Goal: Navigation & Orientation: Find specific page/section

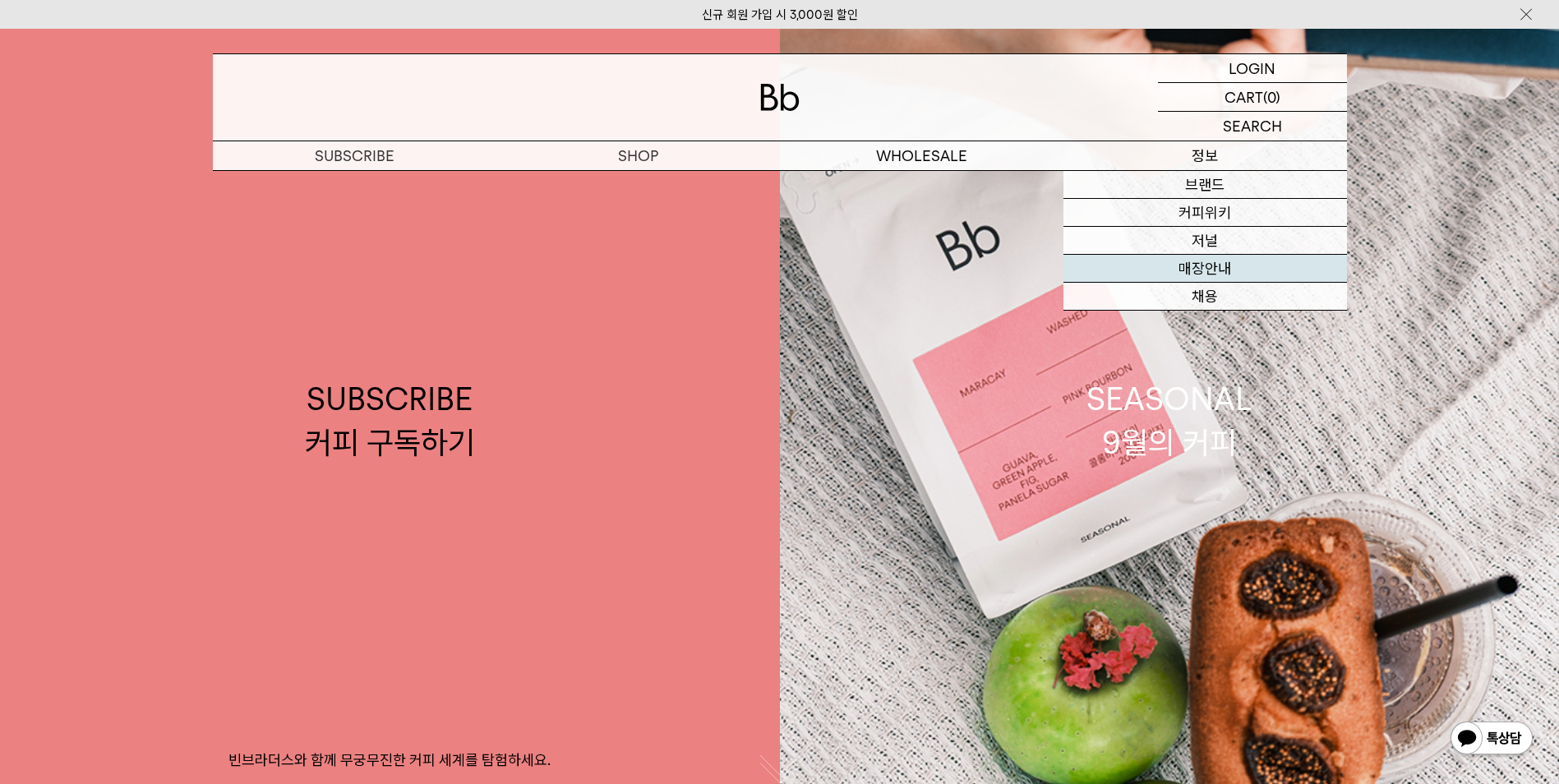
click at [1190, 273] on link "매장안내" at bounding box center [1204, 268] width 284 height 27
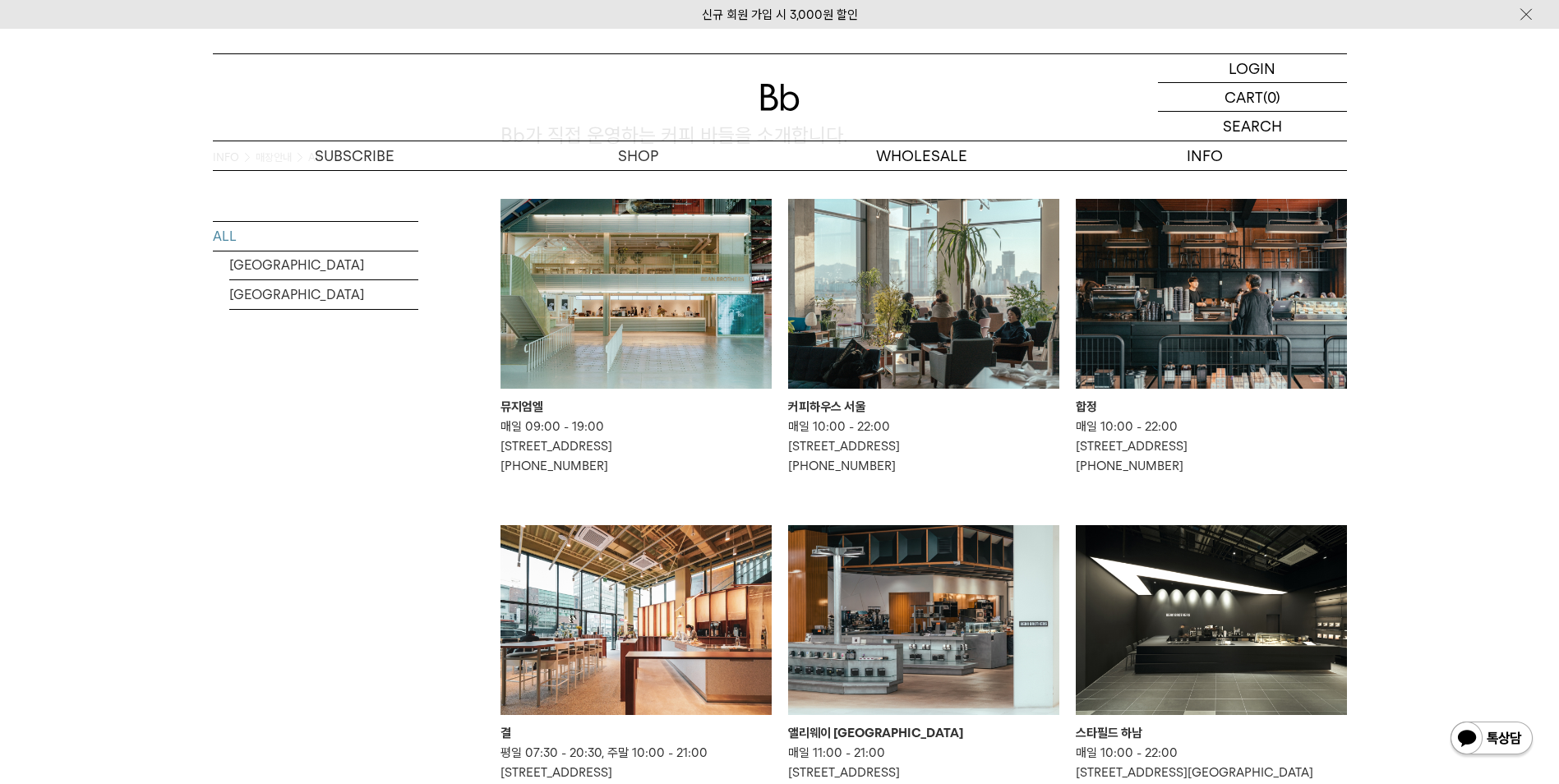
scroll to position [246, 0]
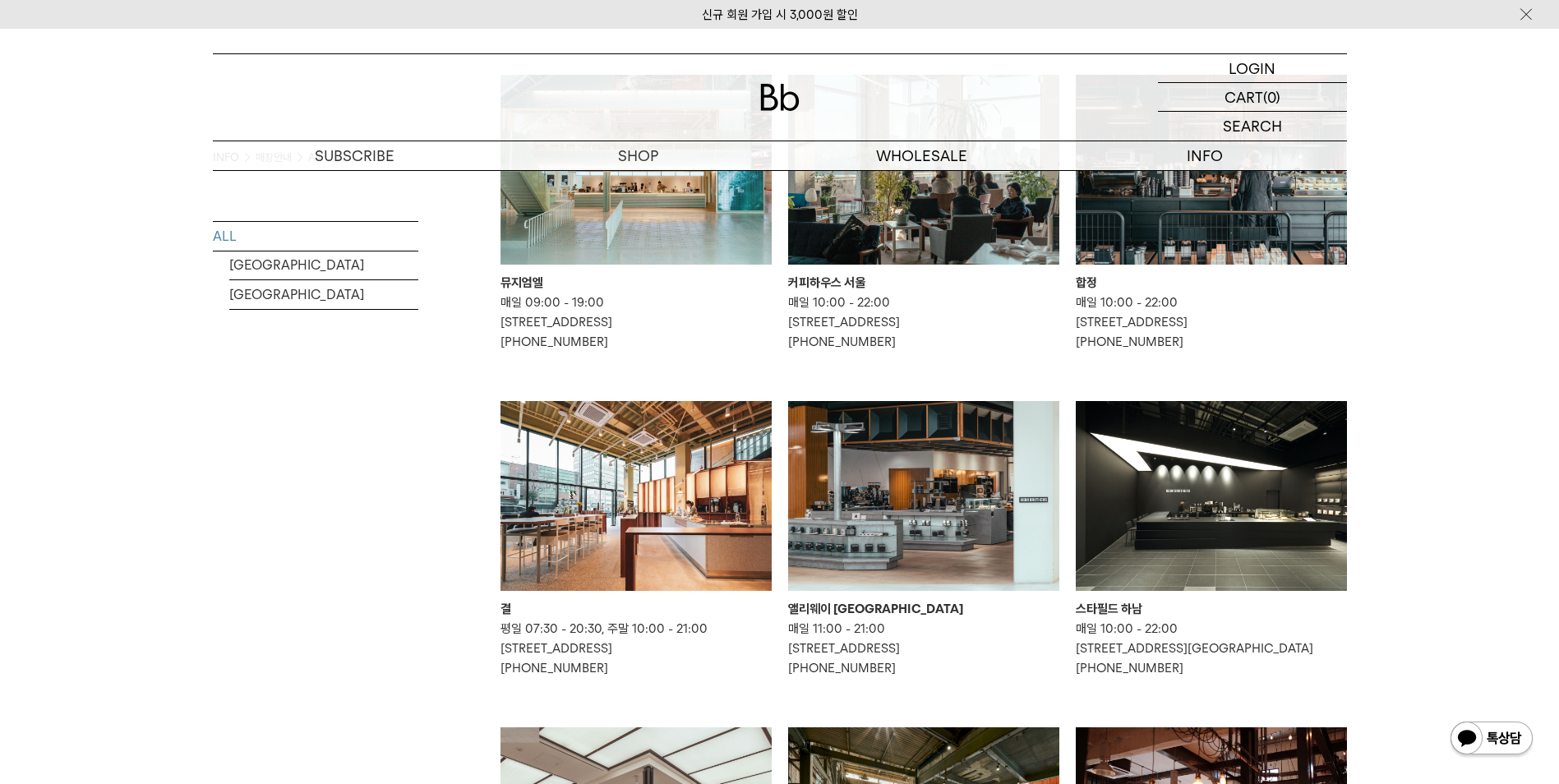
click at [854, 246] on img at bounding box center [924, 170] width 271 height 190
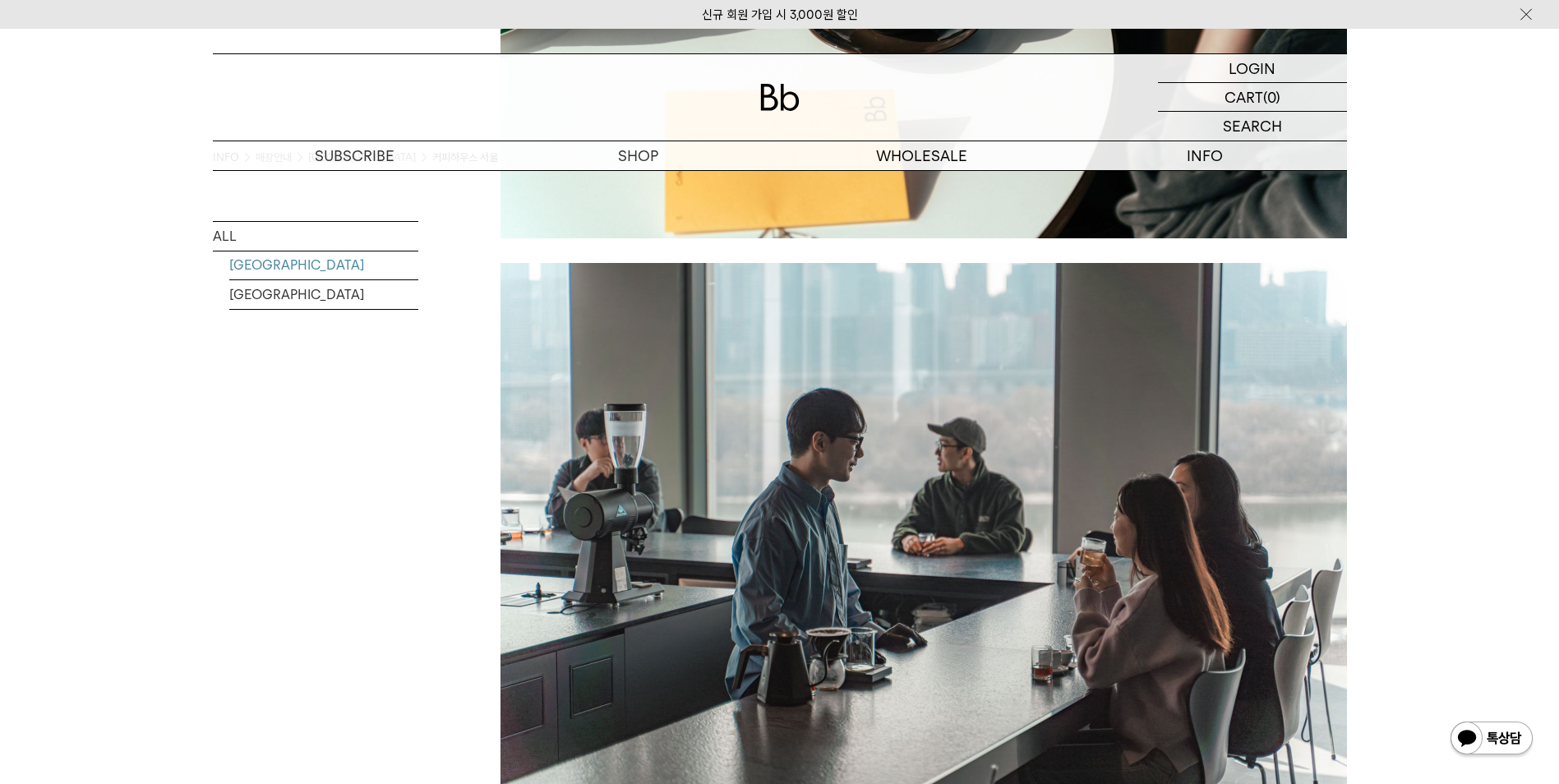
scroll to position [2140, 0]
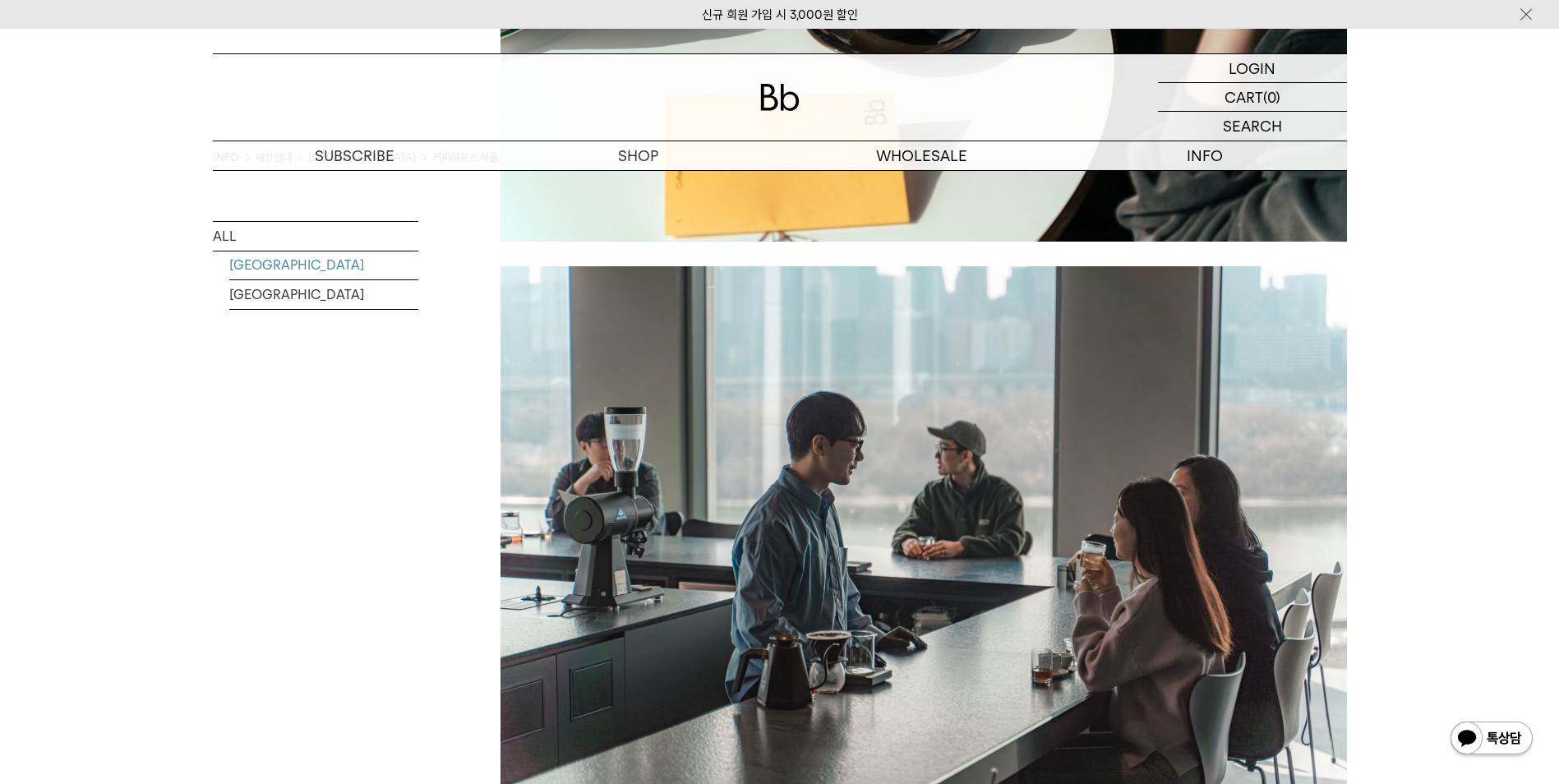
click at [385, 510] on div "INFO 매장안내 SOUTH KOREA 커피하우스 서울 ALL SOUTH KOREA MALAYSIA" at bounding box center [315, 72] width 206 height 4083
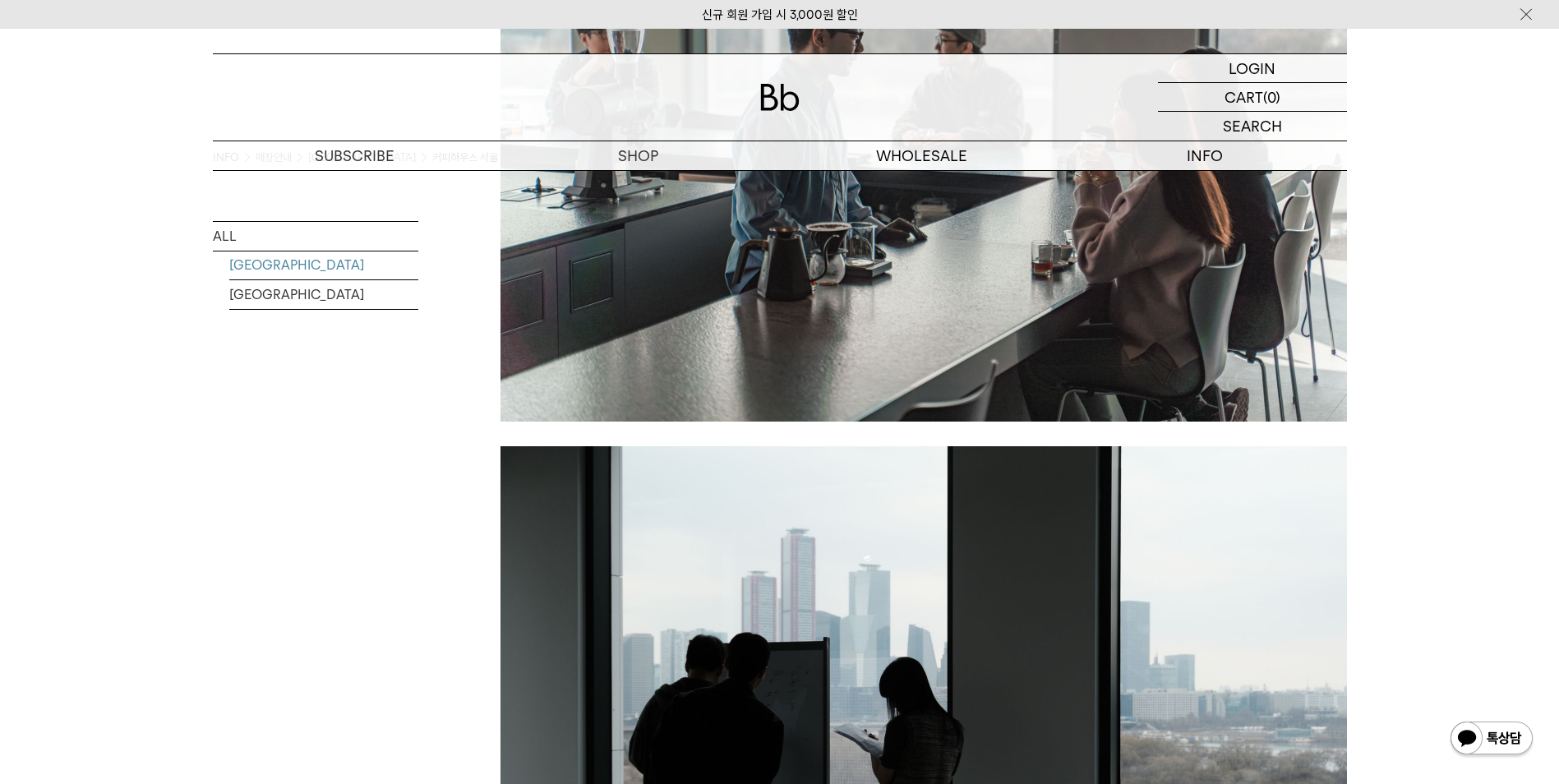
scroll to position [2304, 0]
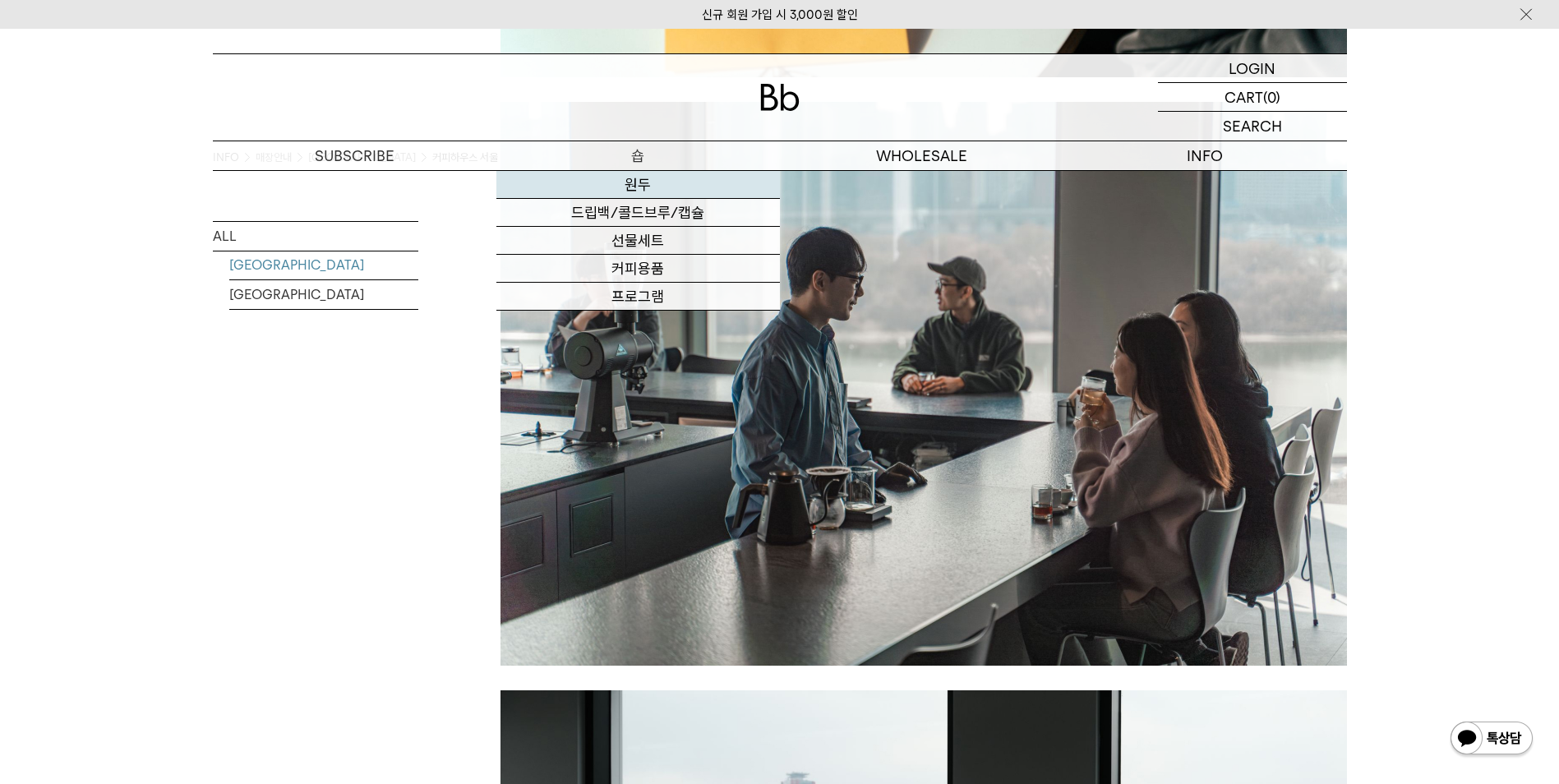
click at [645, 175] on link "원두" at bounding box center [637, 184] width 284 height 27
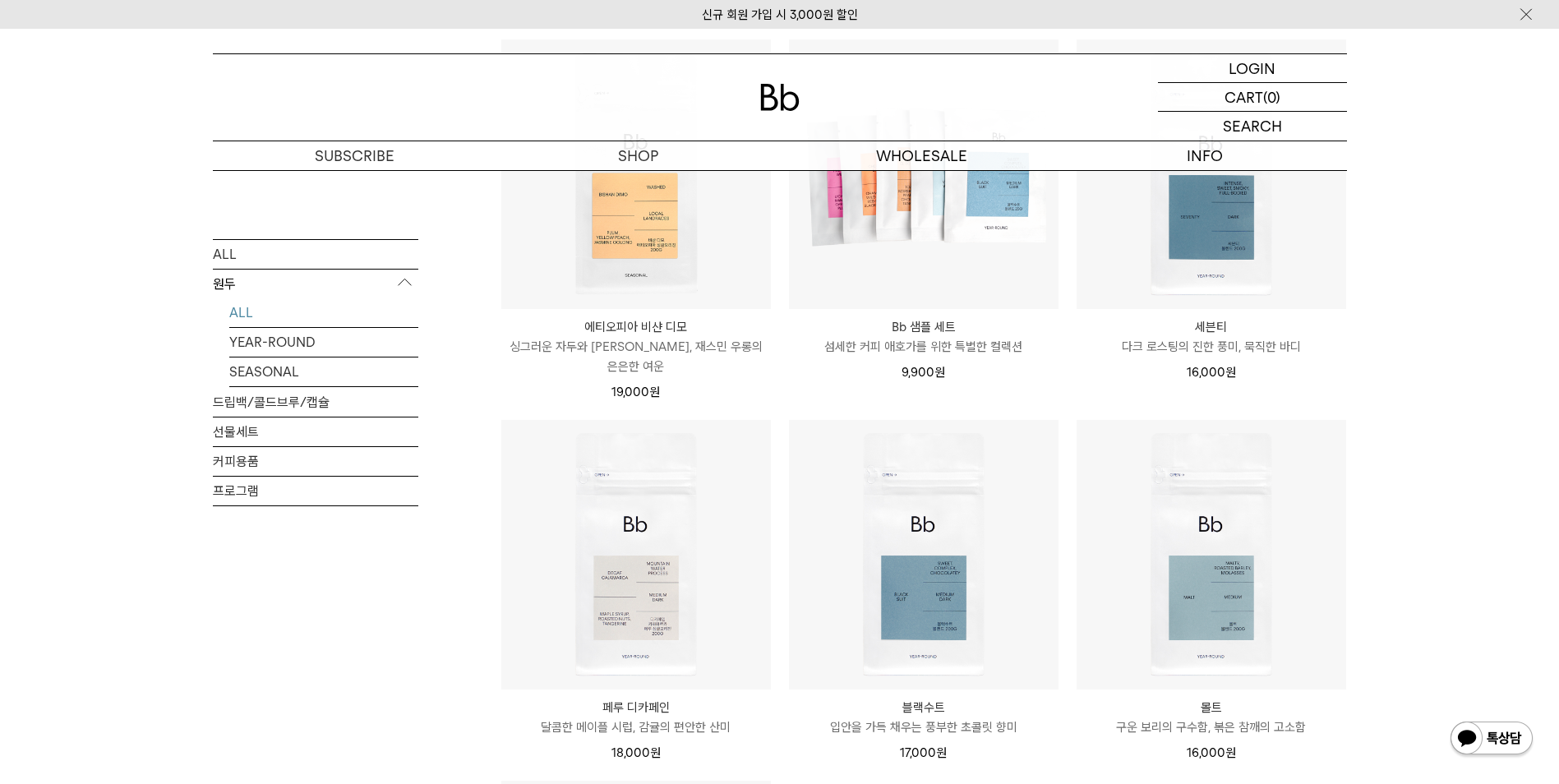
scroll to position [1150, 0]
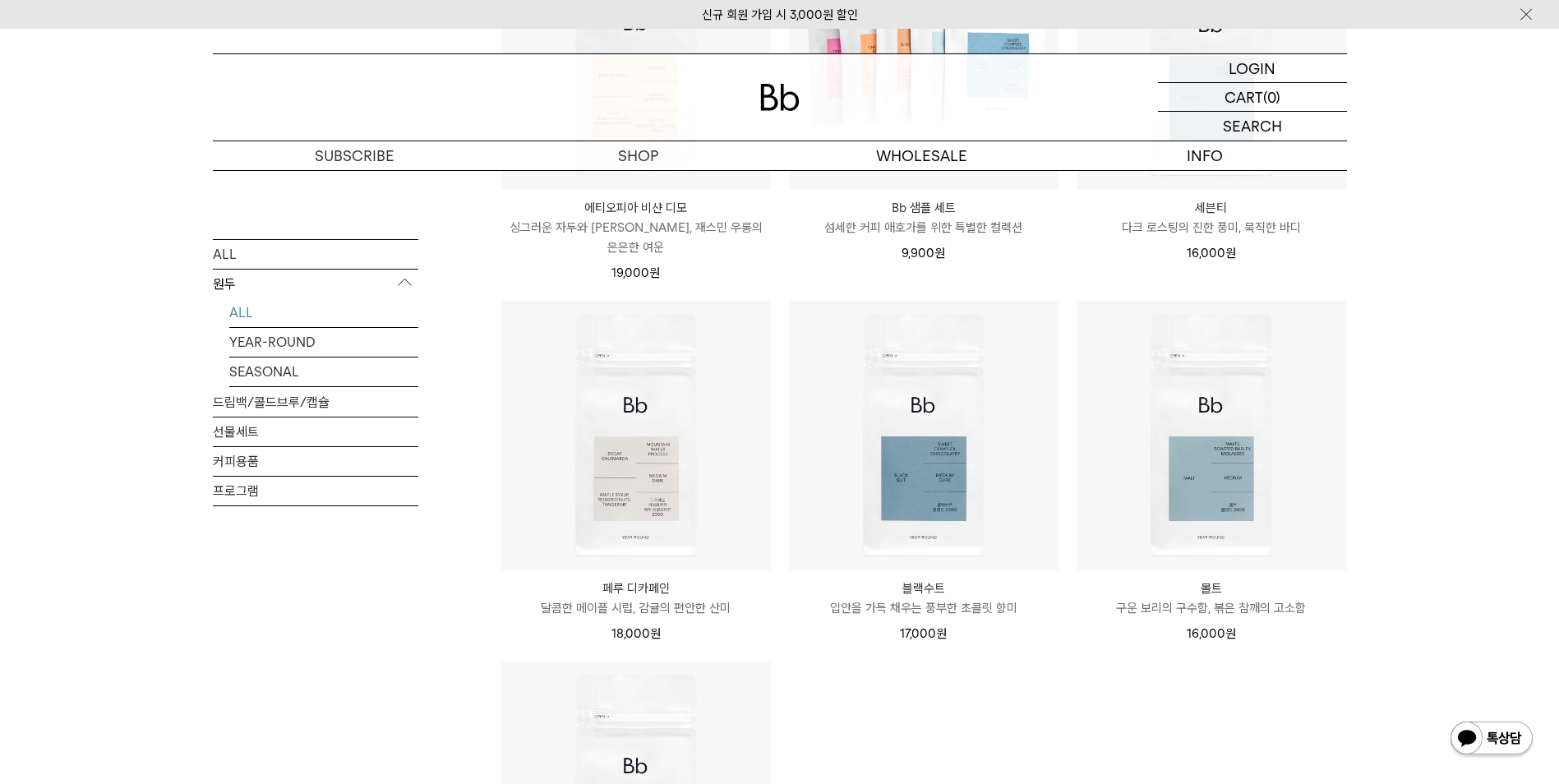
click at [250, 706] on div "ALL 원두 ALL YEAR-ROUND SEASONAL 드립백/콜드브루/캡슐 선물세트 커피용품 프로그램" at bounding box center [315, 142] width 206 height 2086
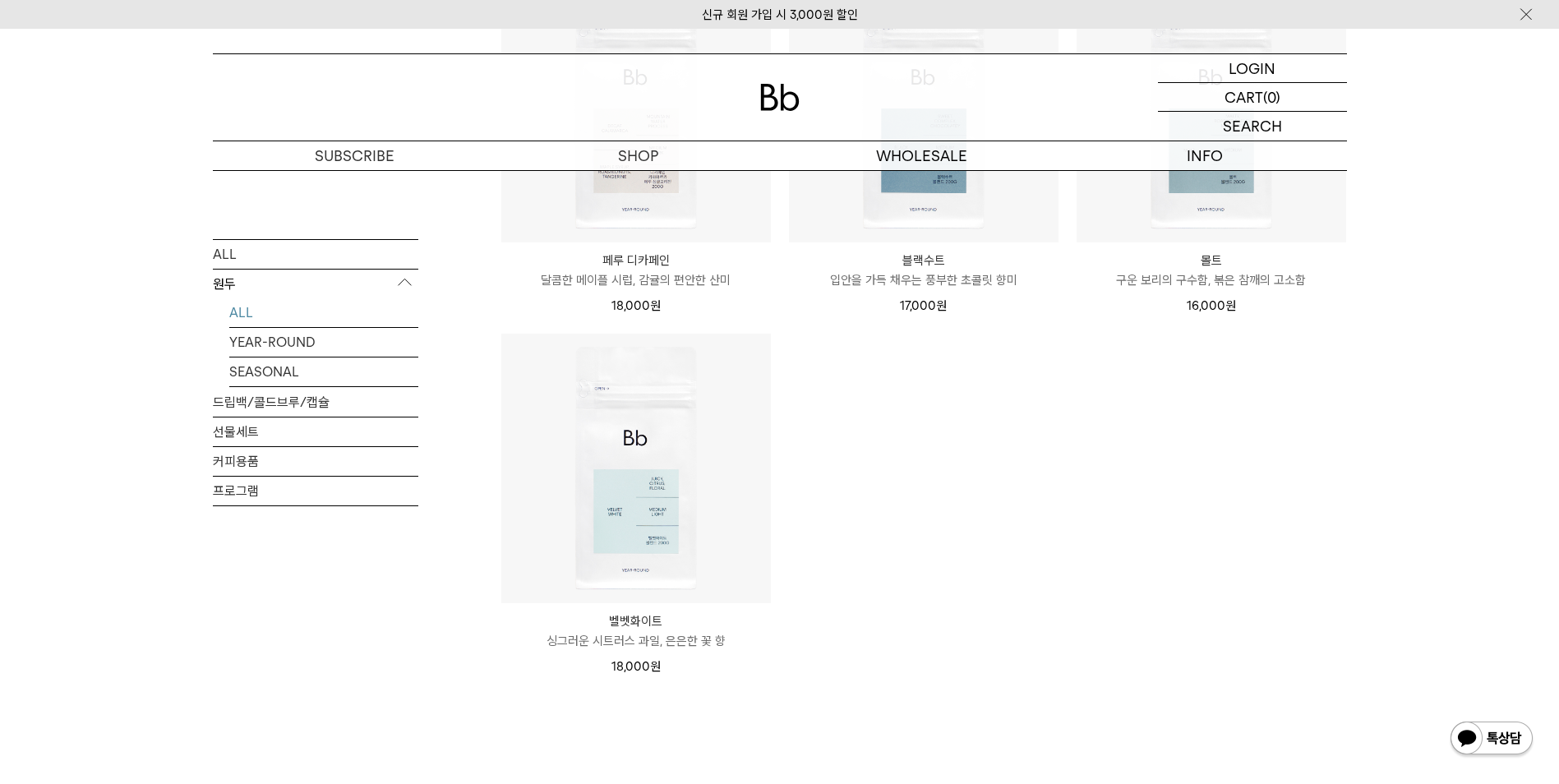
scroll to position [1479, 0]
click at [310, 345] on link "YEAR-ROUND" at bounding box center [323, 341] width 189 height 28
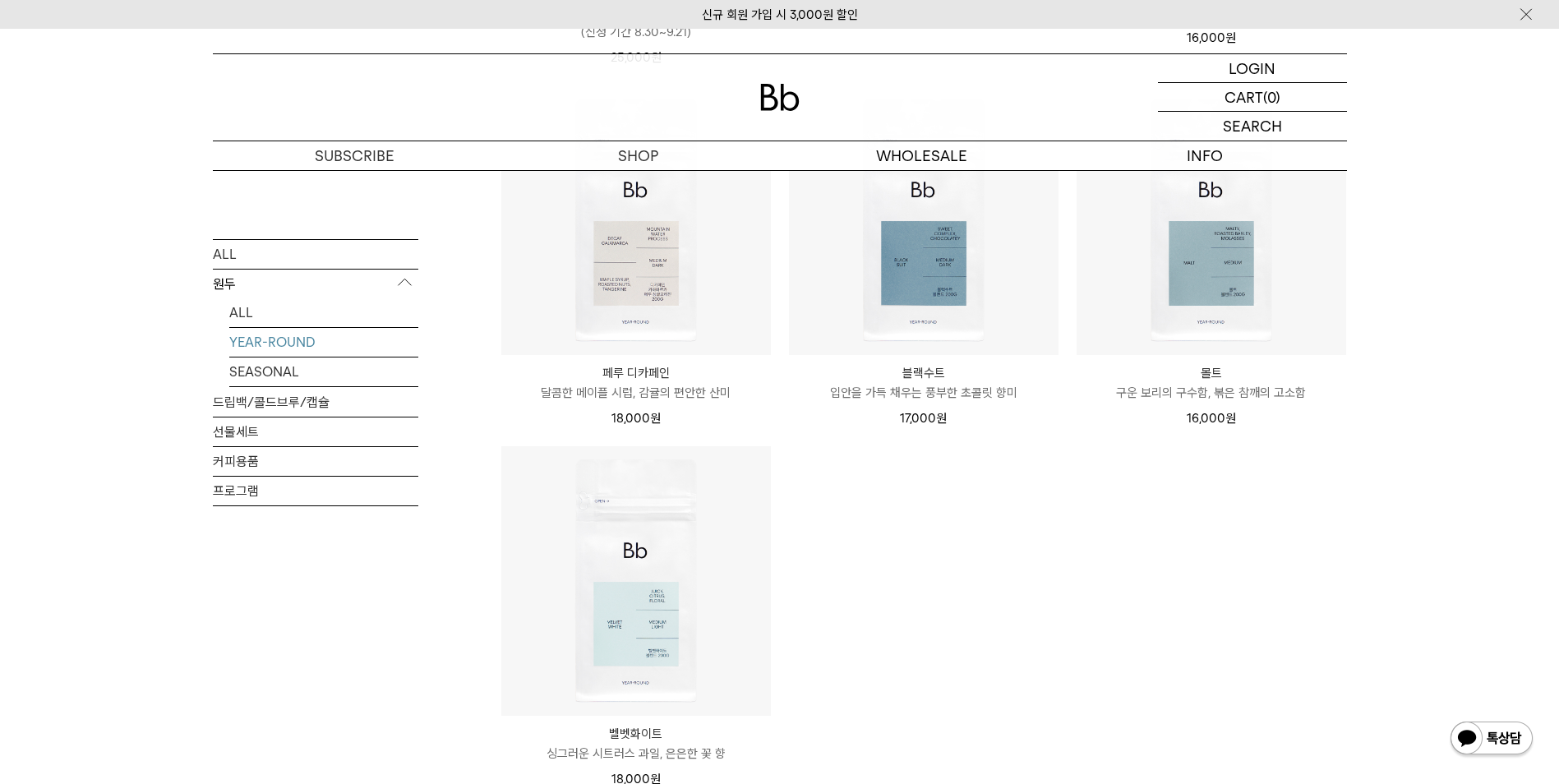
scroll to position [657, 0]
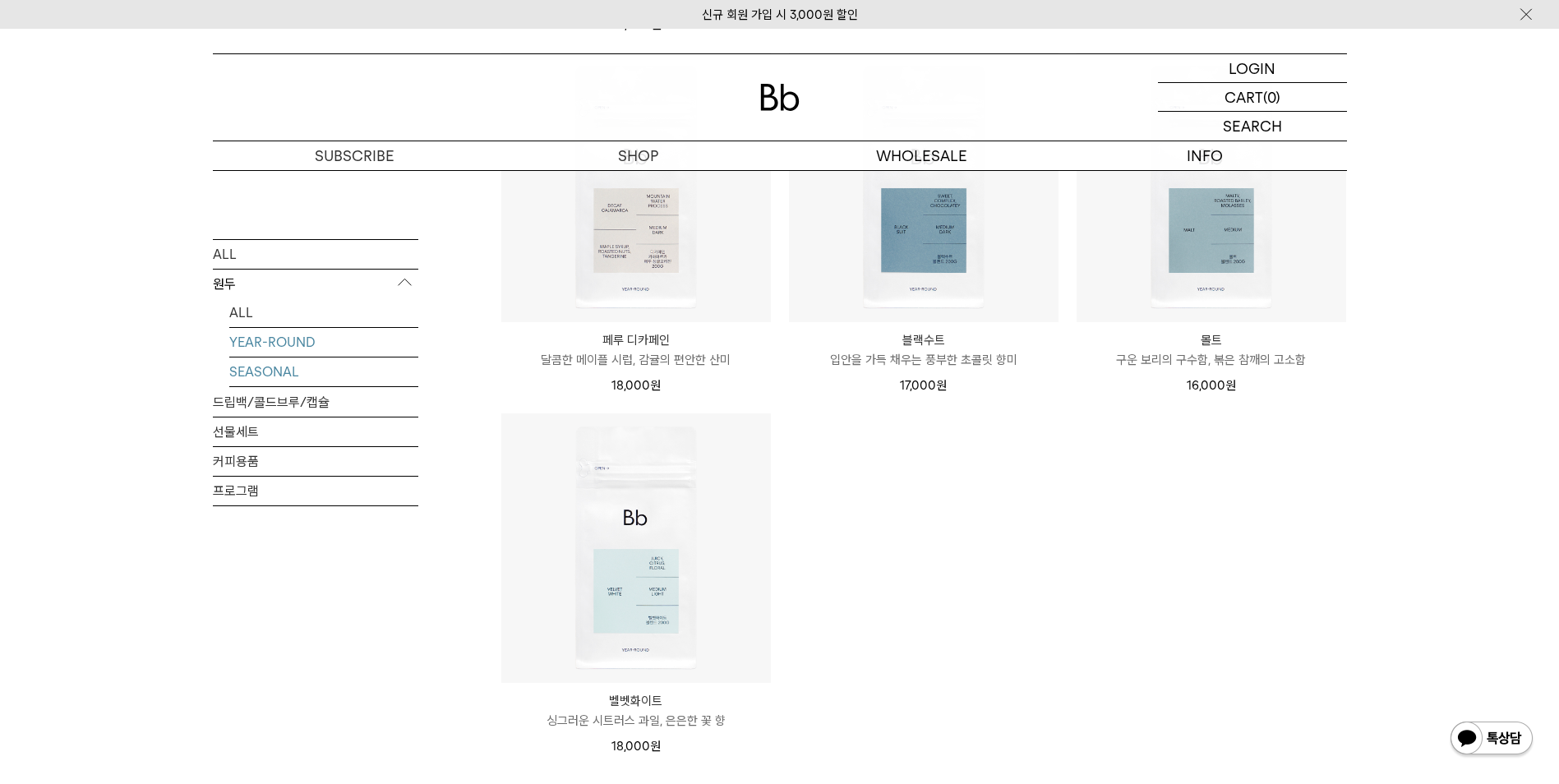
click at [300, 365] on link "SEASONAL" at bounding box center [323, 371] width 189 height 28
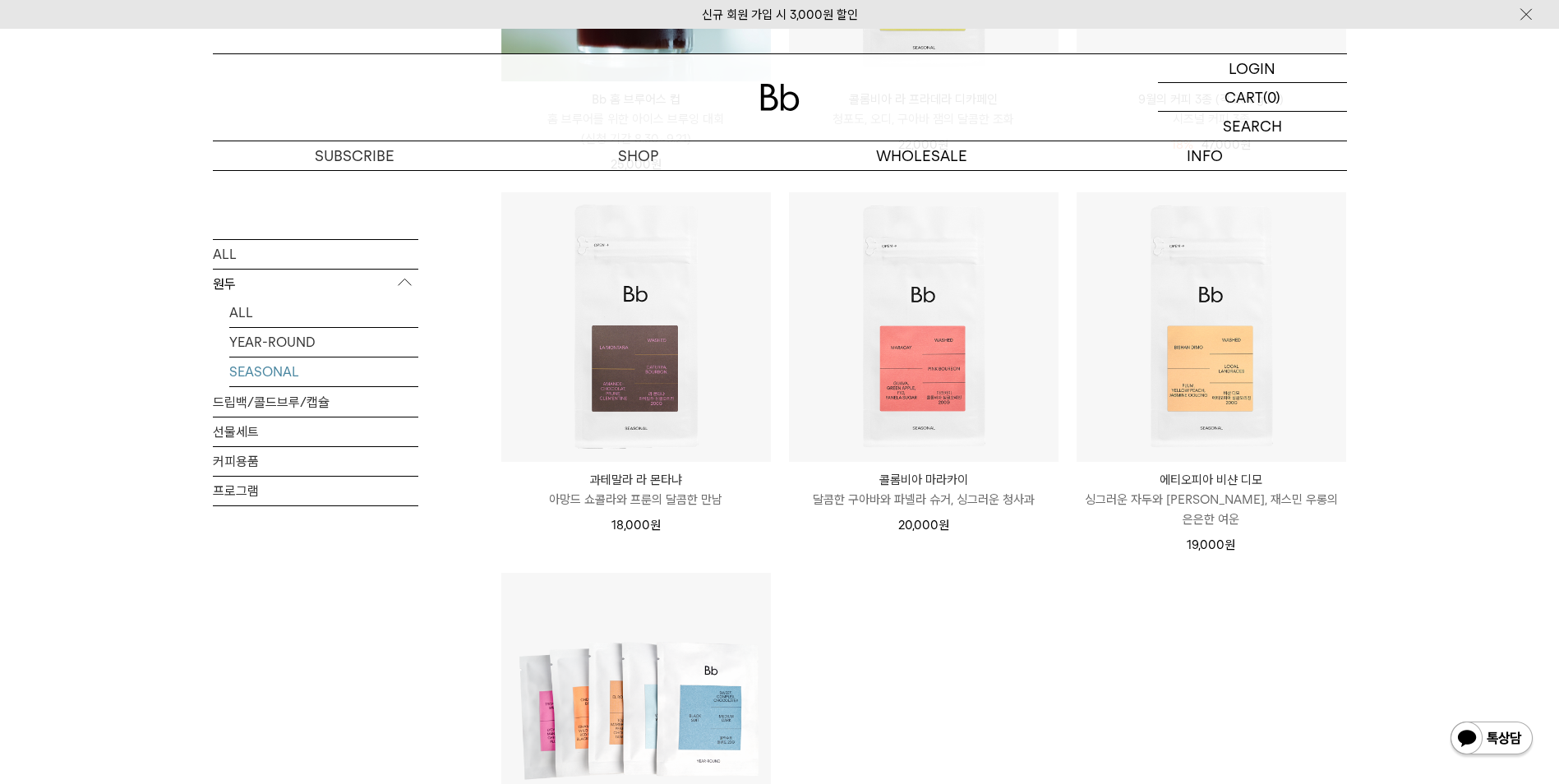
scroll to position [739, 0]
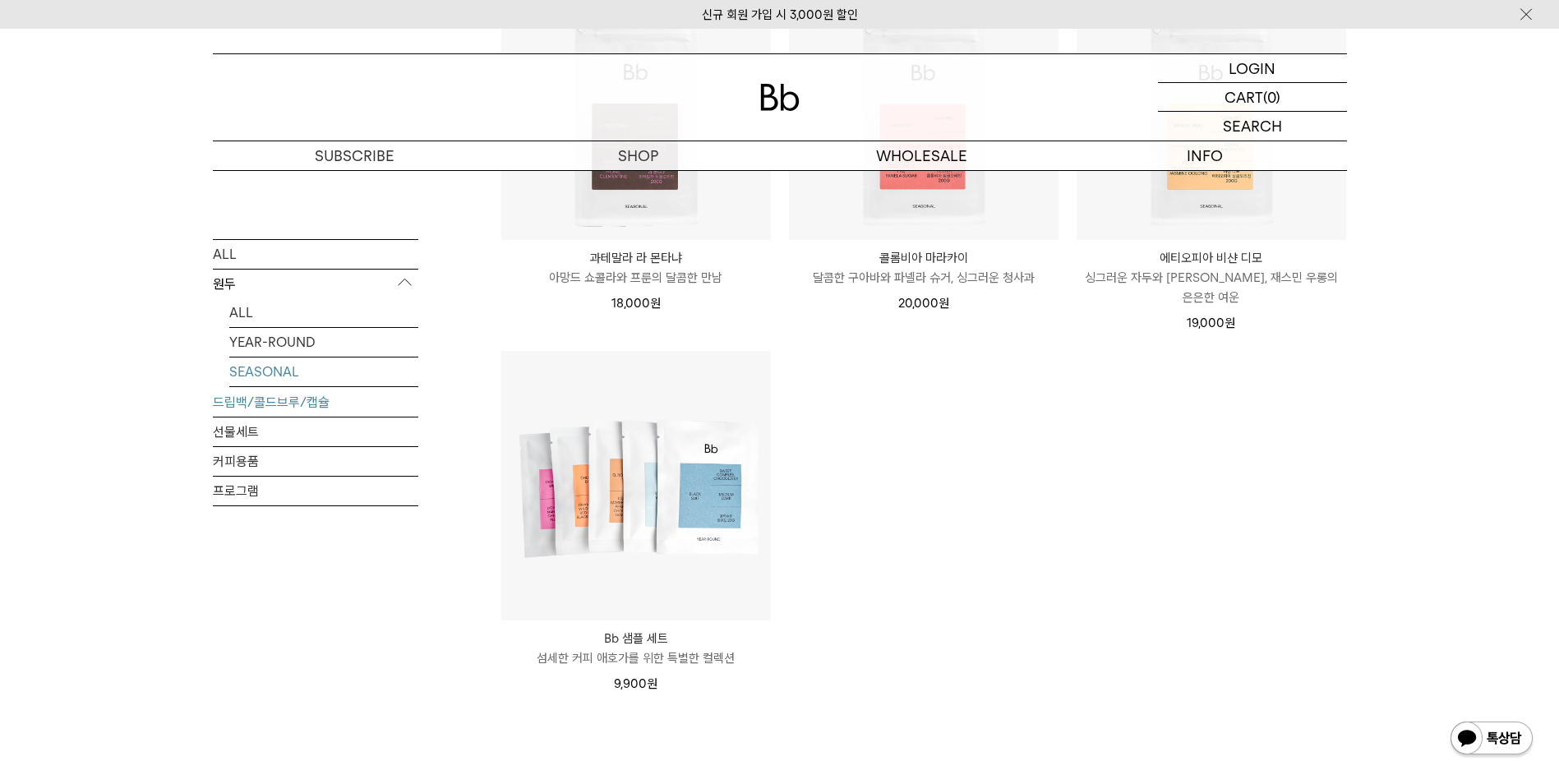
click at [328, 402] on link "드립백/콜드브루/캡슐" at bounding box center [315, 401] width 206 height 28
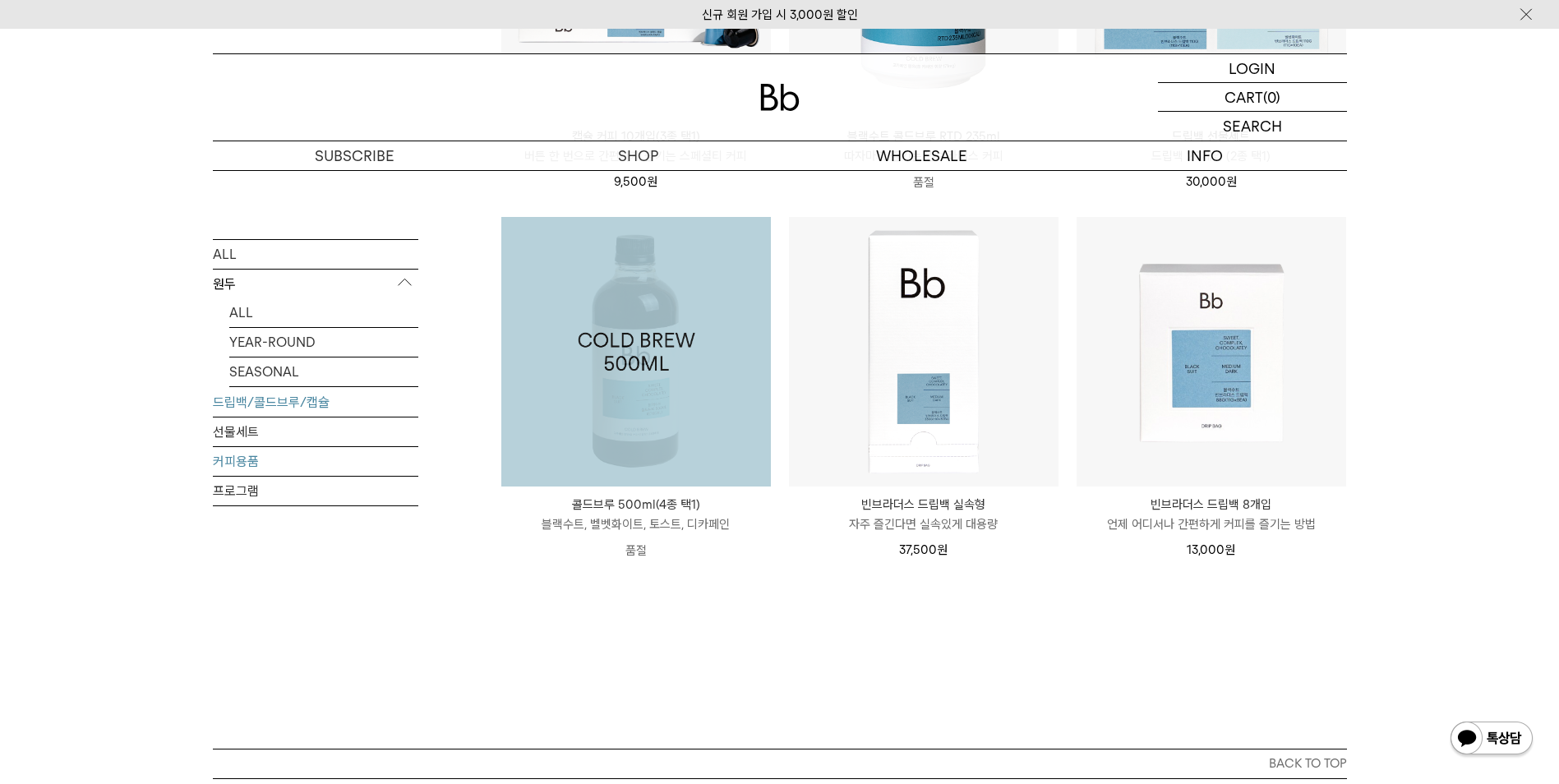
scroll to position [739, 0]
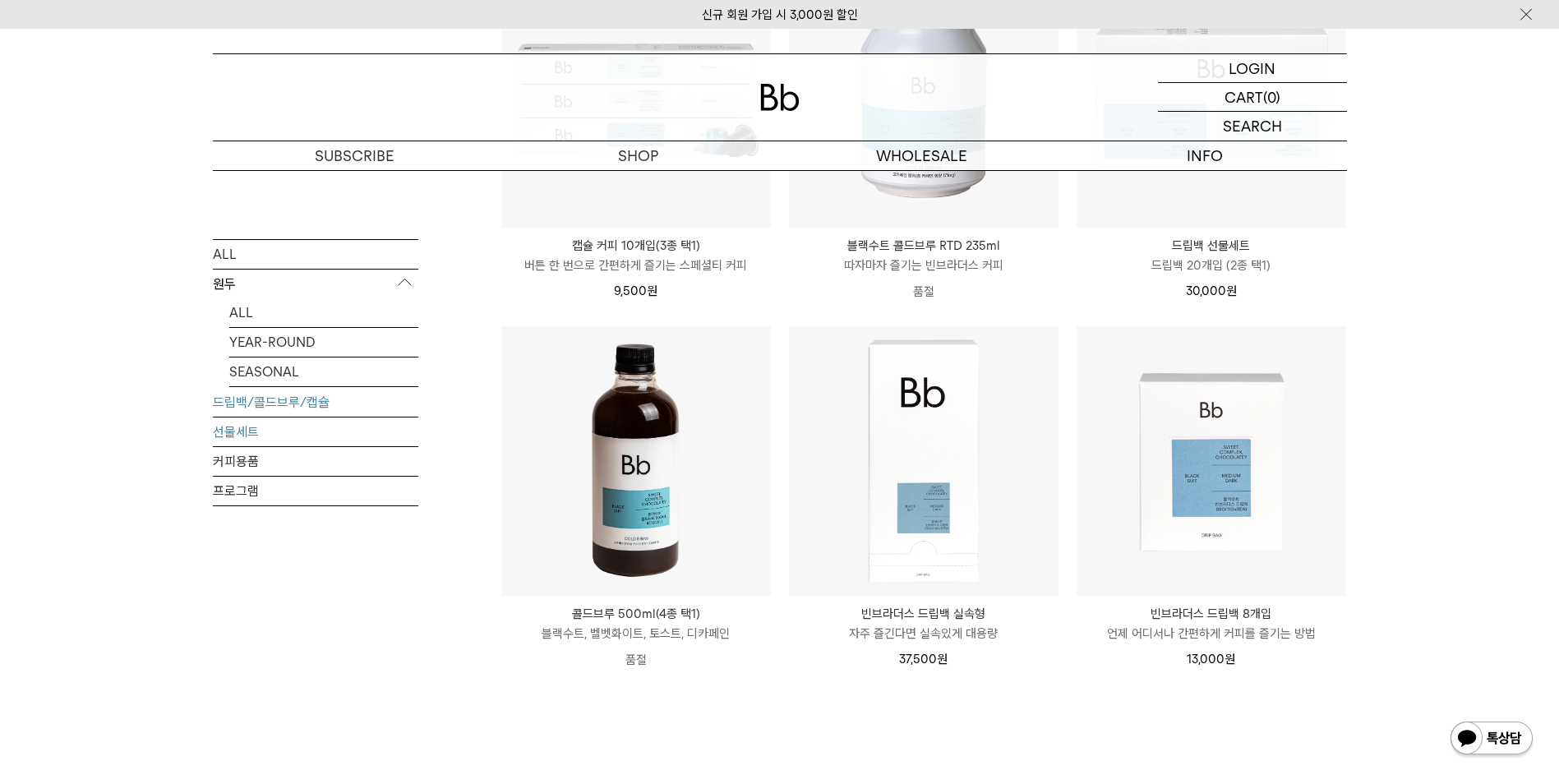
click at [309, 429] on link "선물세트" at bounding box center [315, 430] width 206 height 28
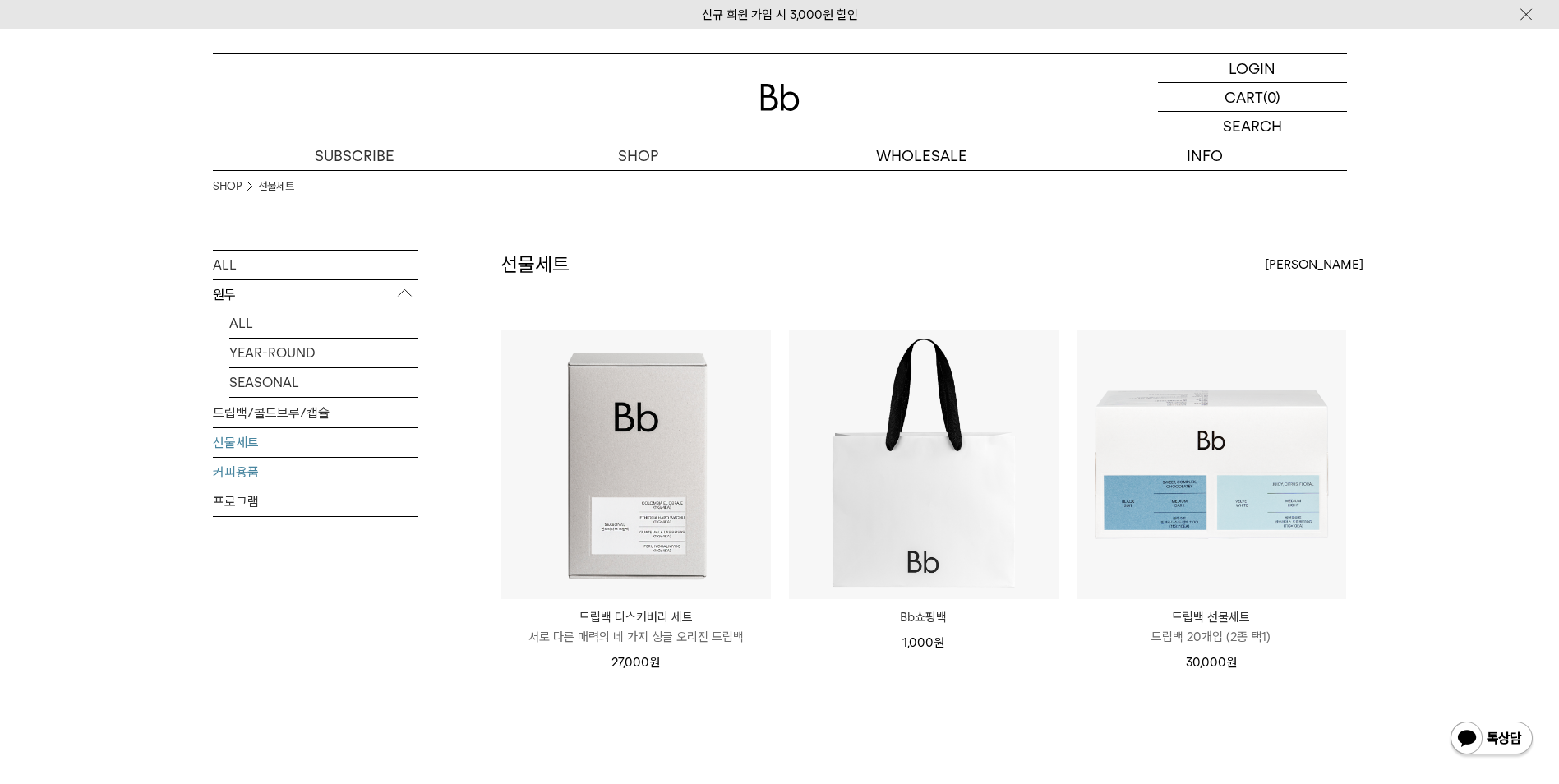
click at [260, 465] on link "커피용품" at bounding box center [315, 472] width 206 height 28
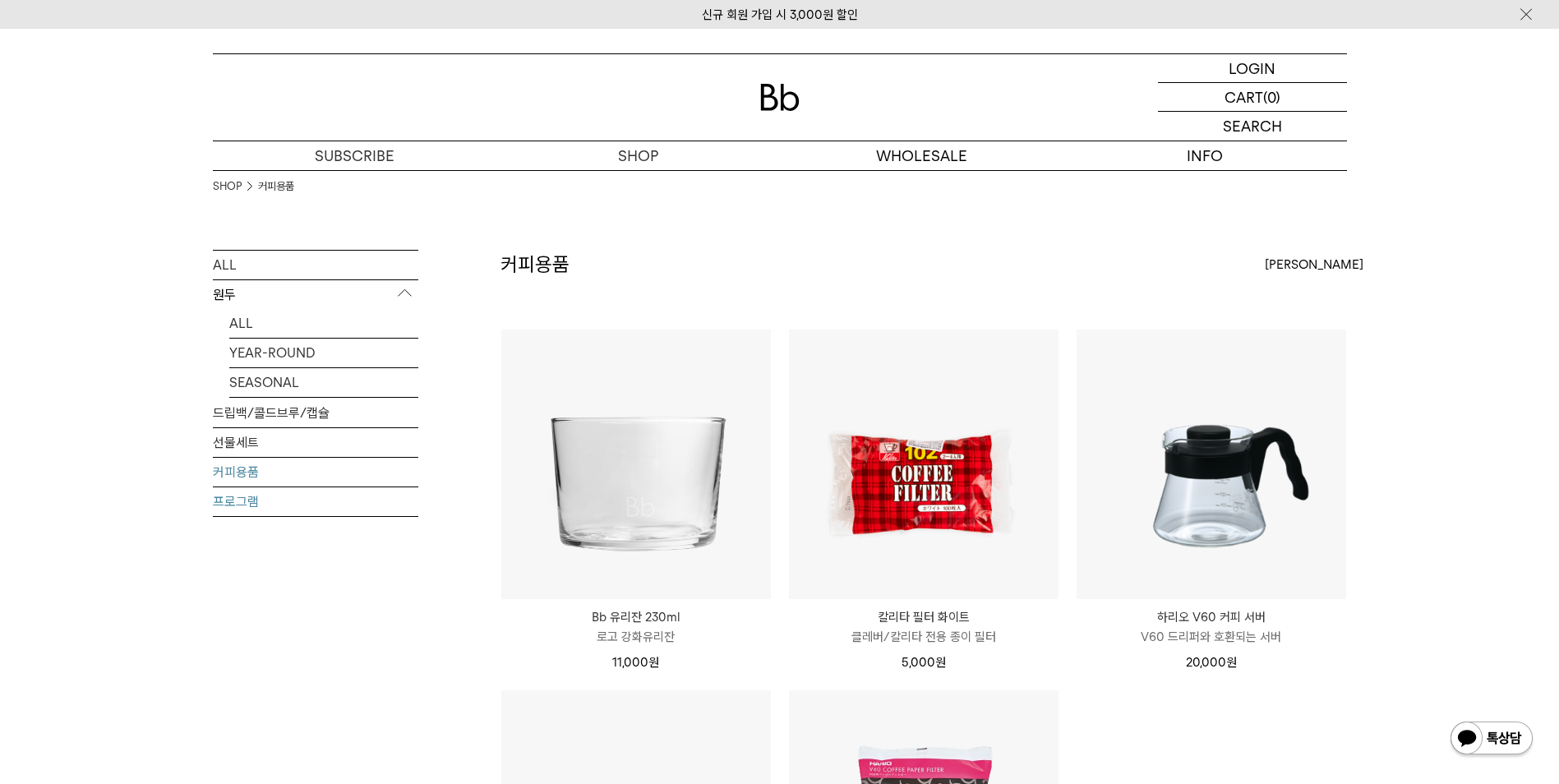
click at [292, 501] on link "프로그램" at bounding box center [315, 501] width 206 height 28
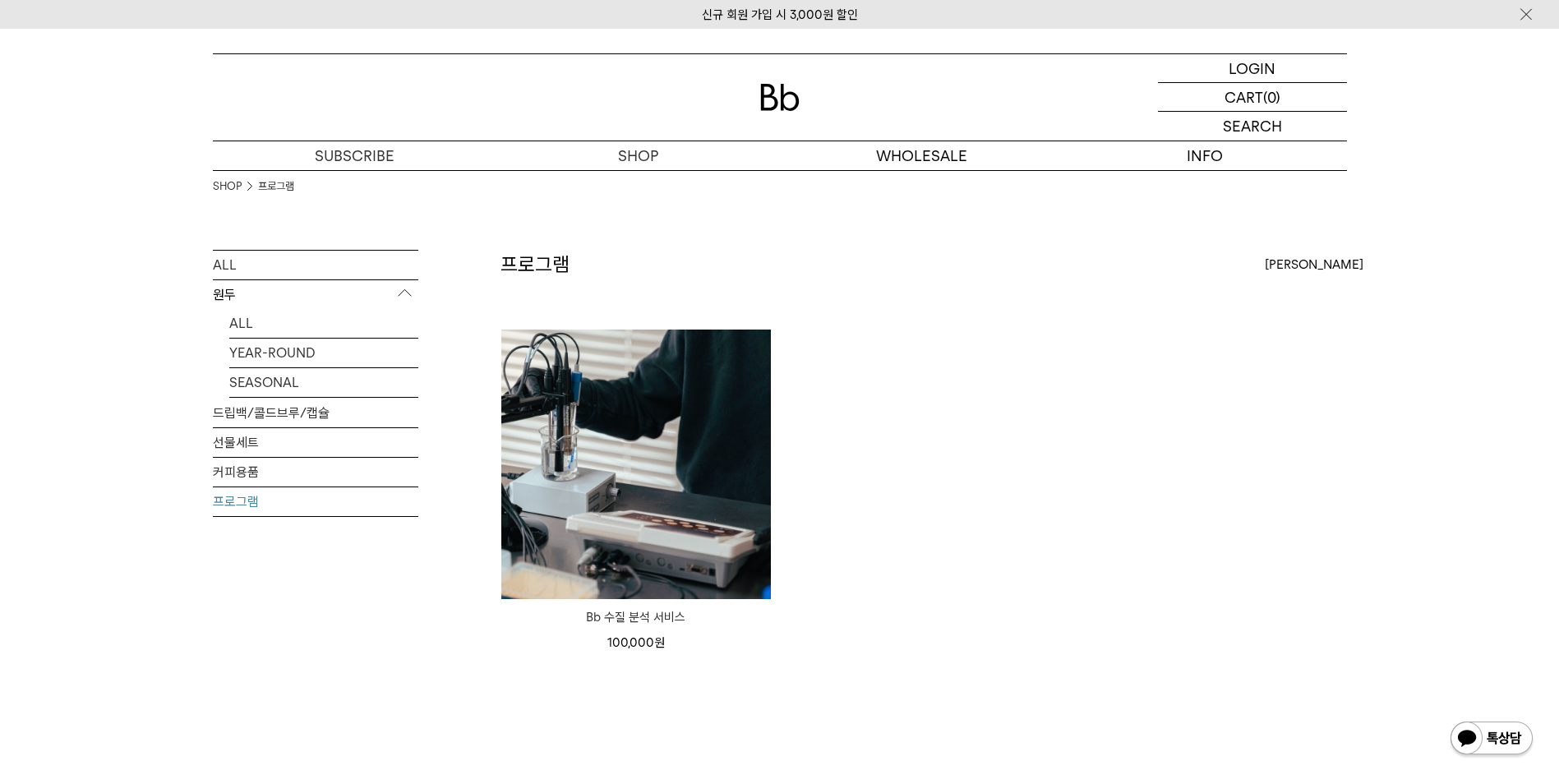
drag, startPoint x: 1369, startPoint y: 465, endPoint x: 1237, endPoint y: 327, distance: 191.0
click at [1369, 465] on div "SHOP 프로그램 ALL 원두 ALL YEAR-ROUND SEASONAL 드립백/콜드브루/캡슐 선물세트 커피용품 프로그램 프로그램 최신순" at bounding box center [780, 501] width 1183 height 664
